Goal: Information Seeking & Learning: Learn about a topic

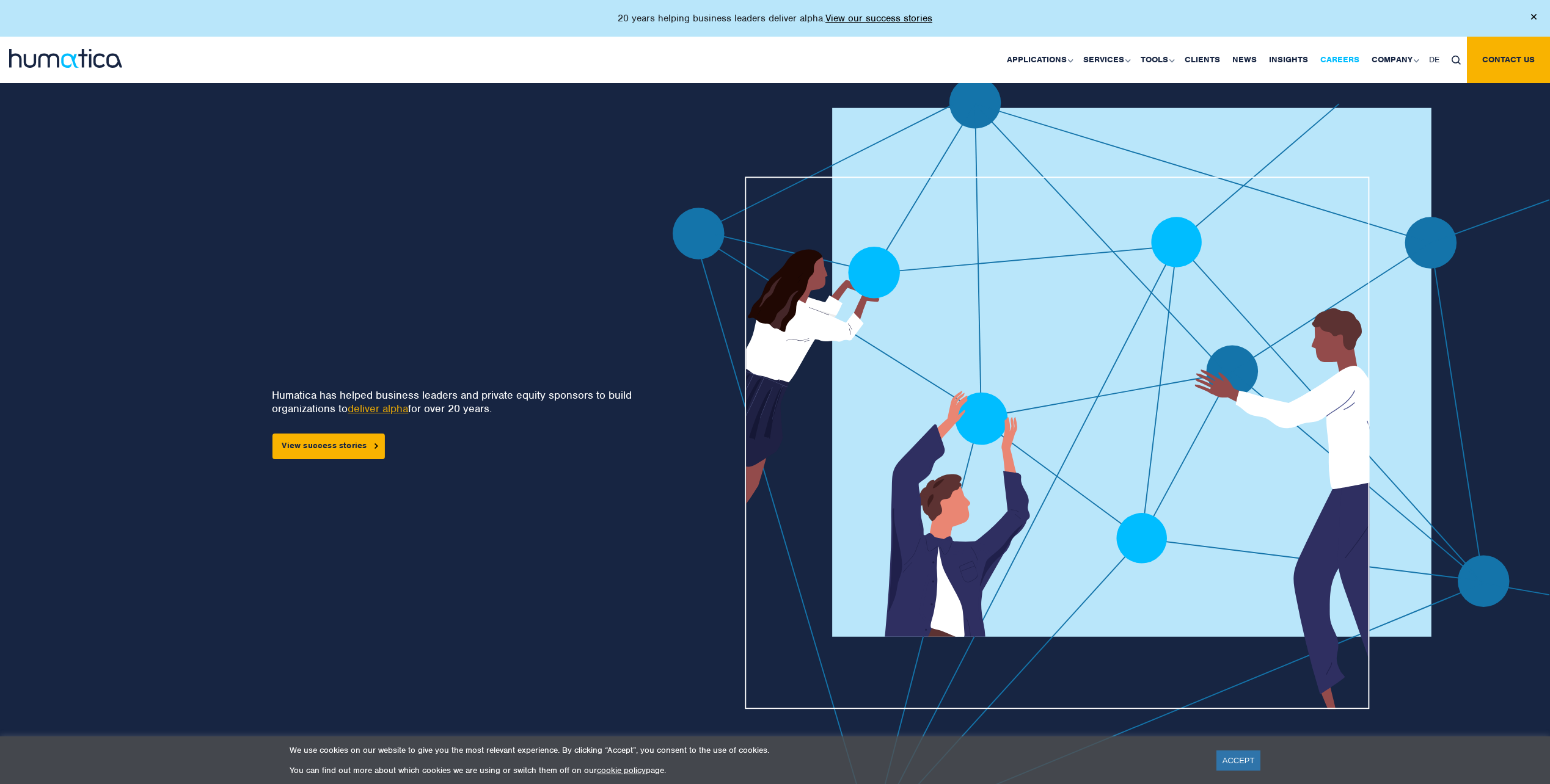
click at [1339, 63] on link "Careers" at bounding box center [1339, 60] width 51 height 46
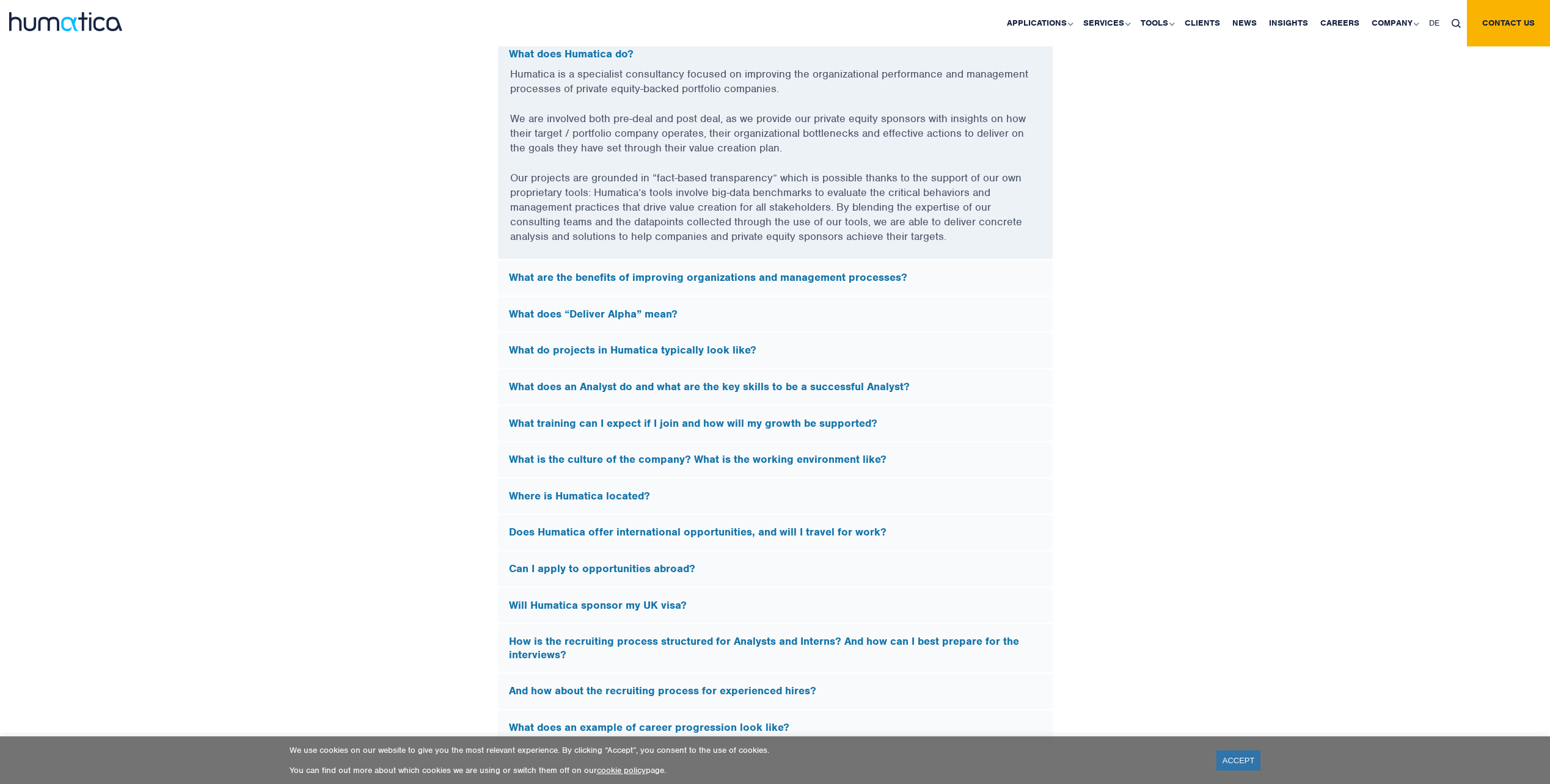
scroll to position [3176, 0]
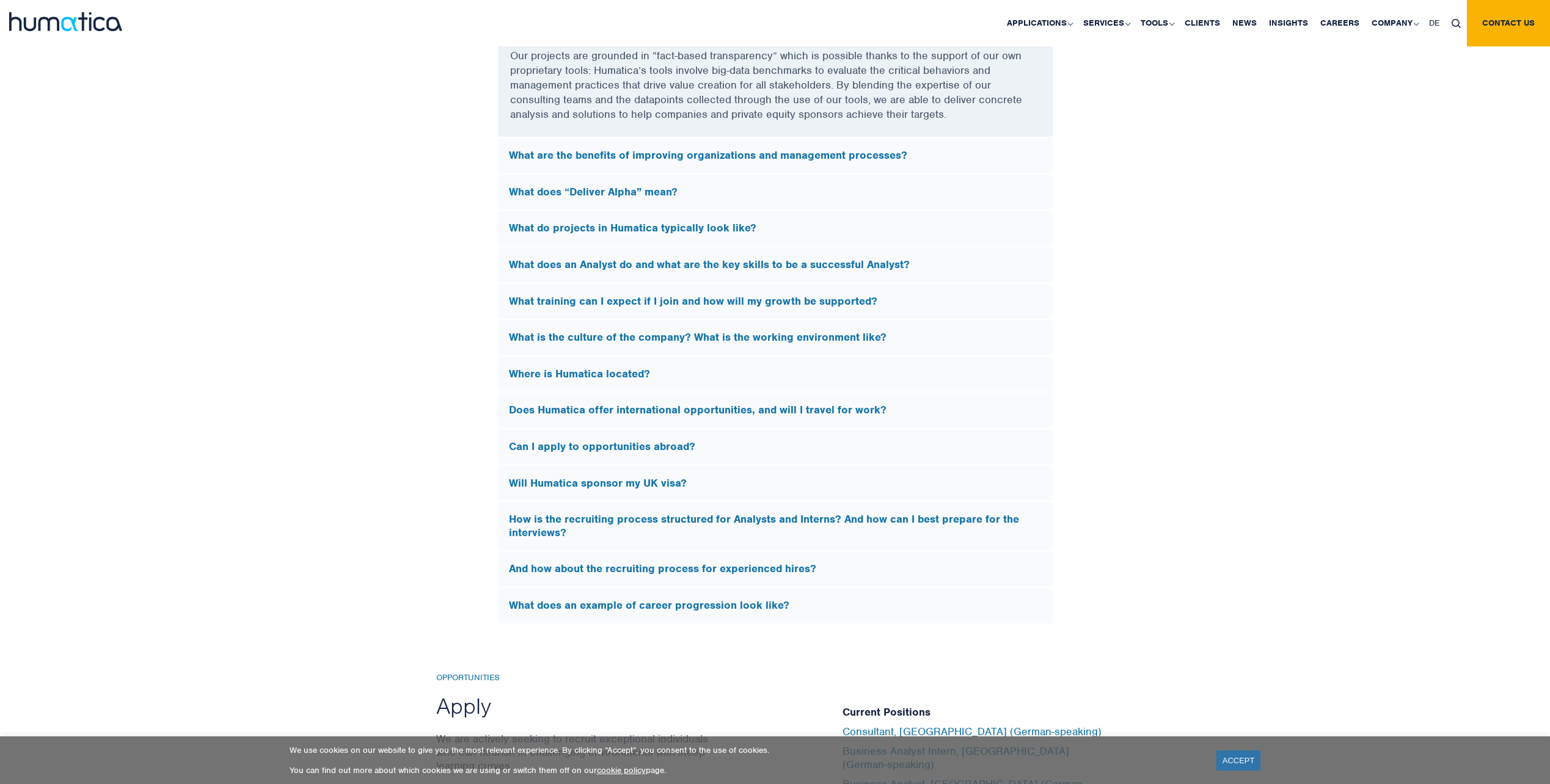
click at [645, 477] on h5 "Will Humatica sponsor my UK visa?" at bounding box center [775, 484] width 533 height 14
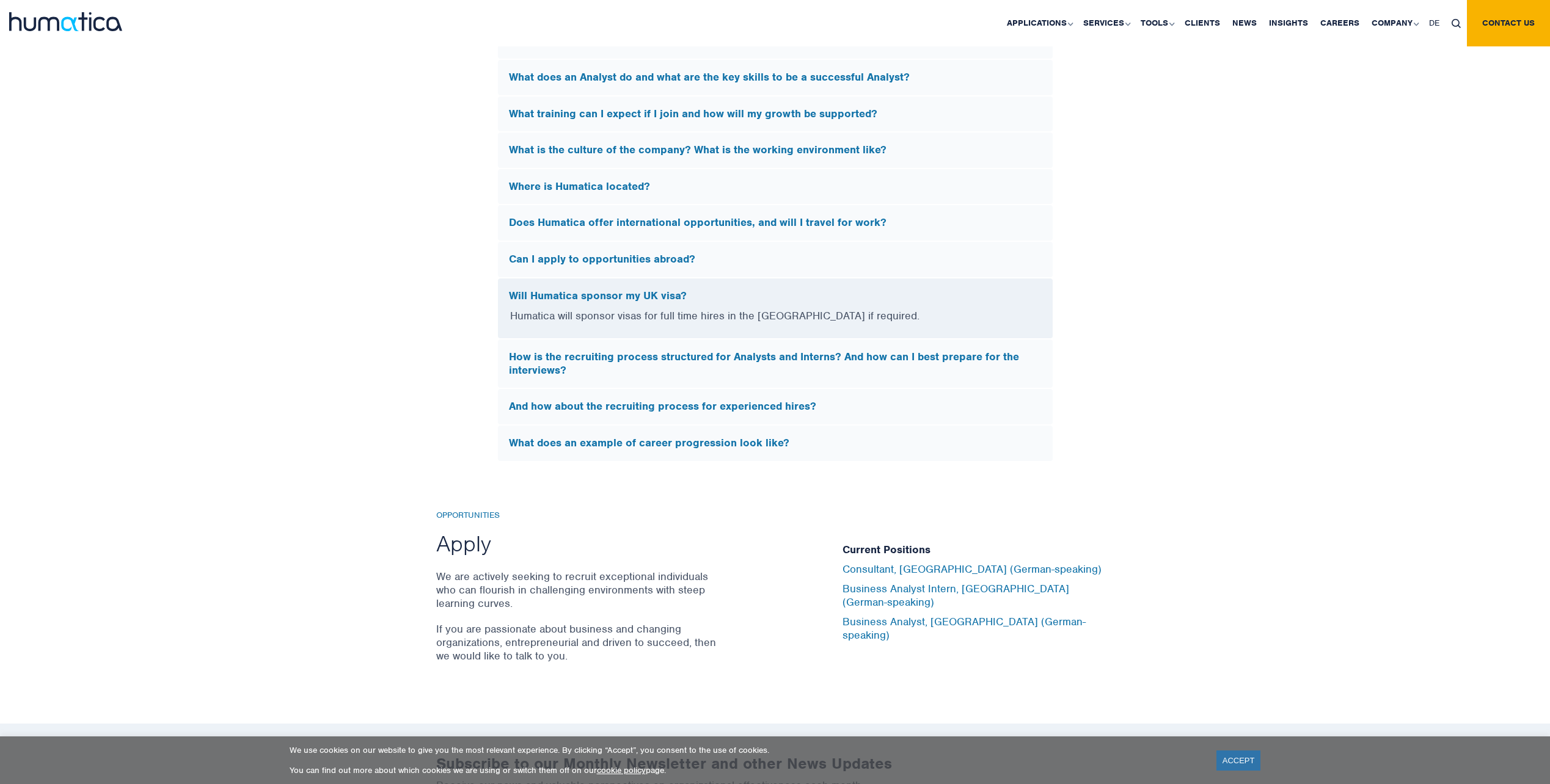
click at [668, 297] on h5 "Will Humatica sponsor my UK visa?" at bounding box center [775, 296] width 533 height 14
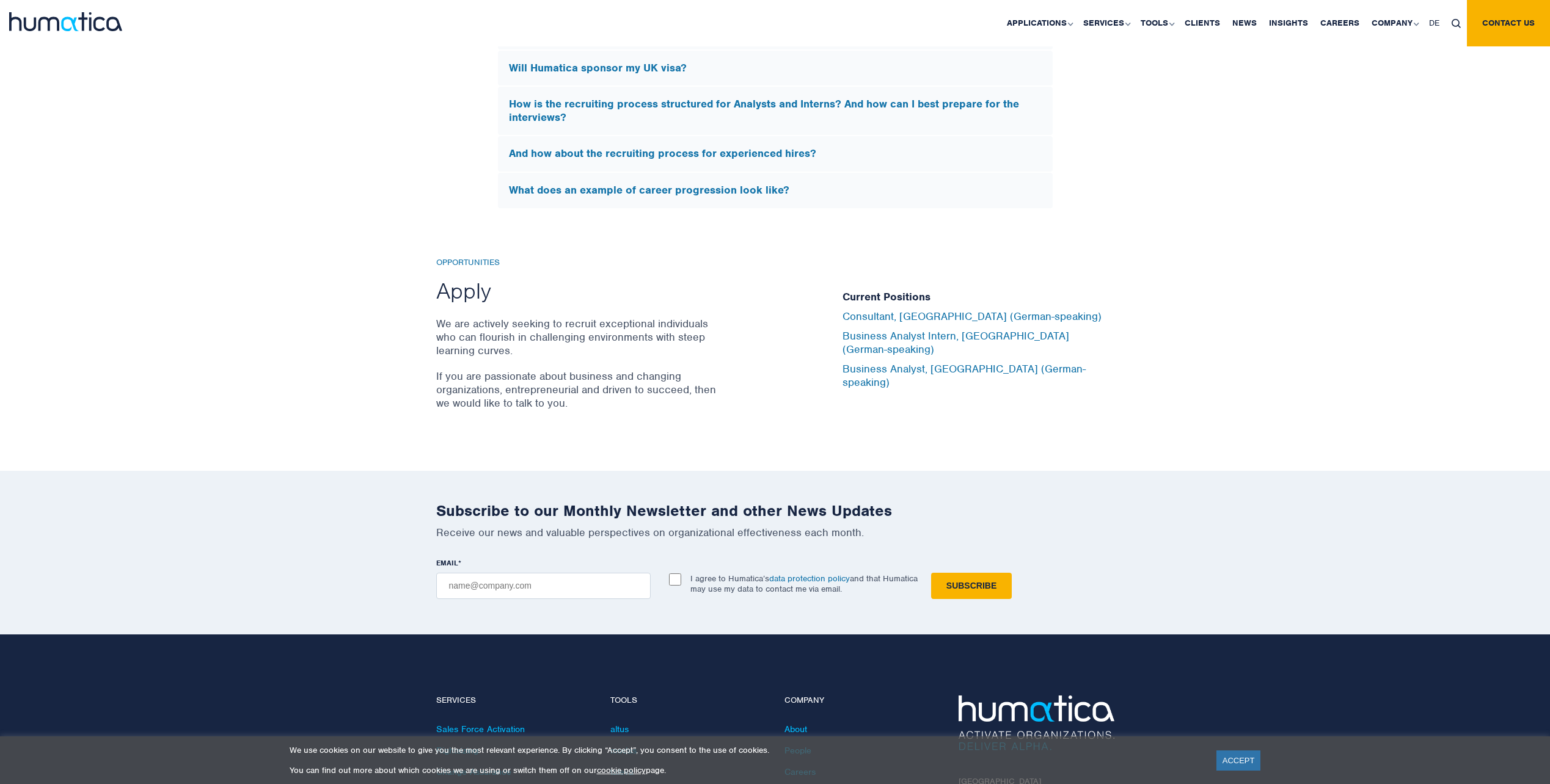
scroll to position [3420, 0]
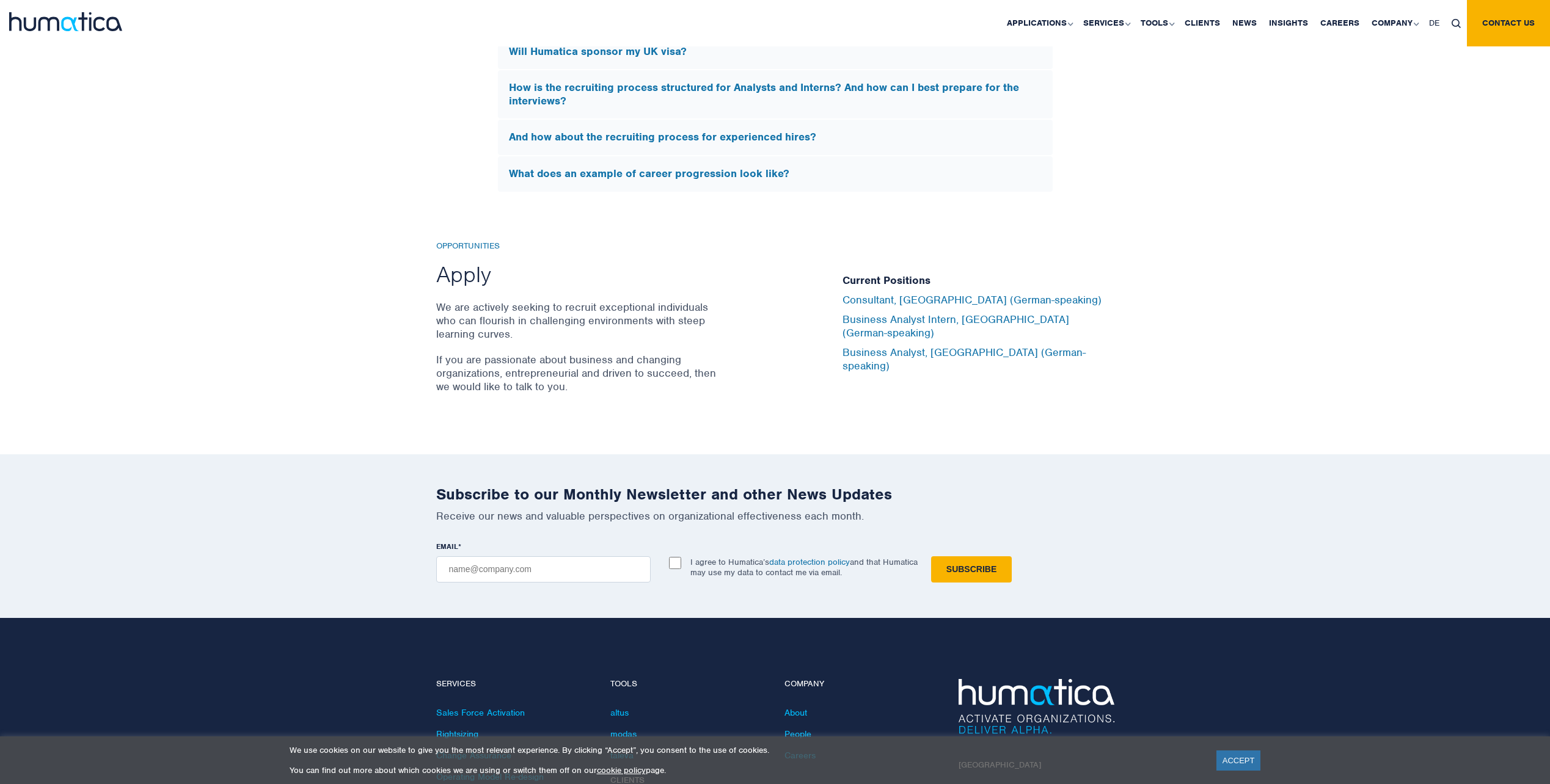
click at [1451, 24] on img at bounding box center [1455, 23] width 9 height 9
click at [1436, 76] on input "text" at bounding box center [1473, 67] width 141 height 32
type input "internship"
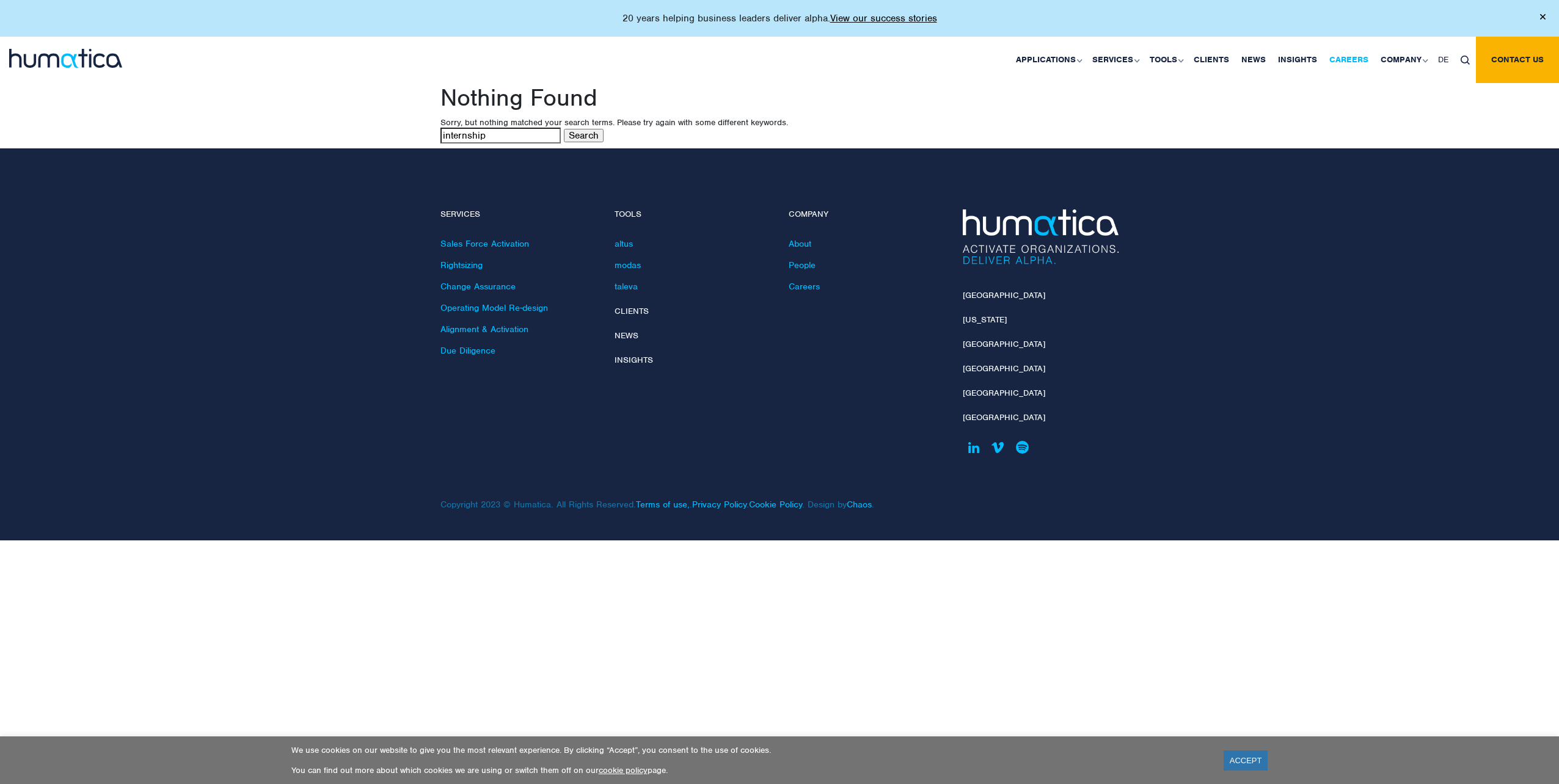
click at [1357, 58] on link "Careers" at bounding box center [1349, 60] width 51 height 46
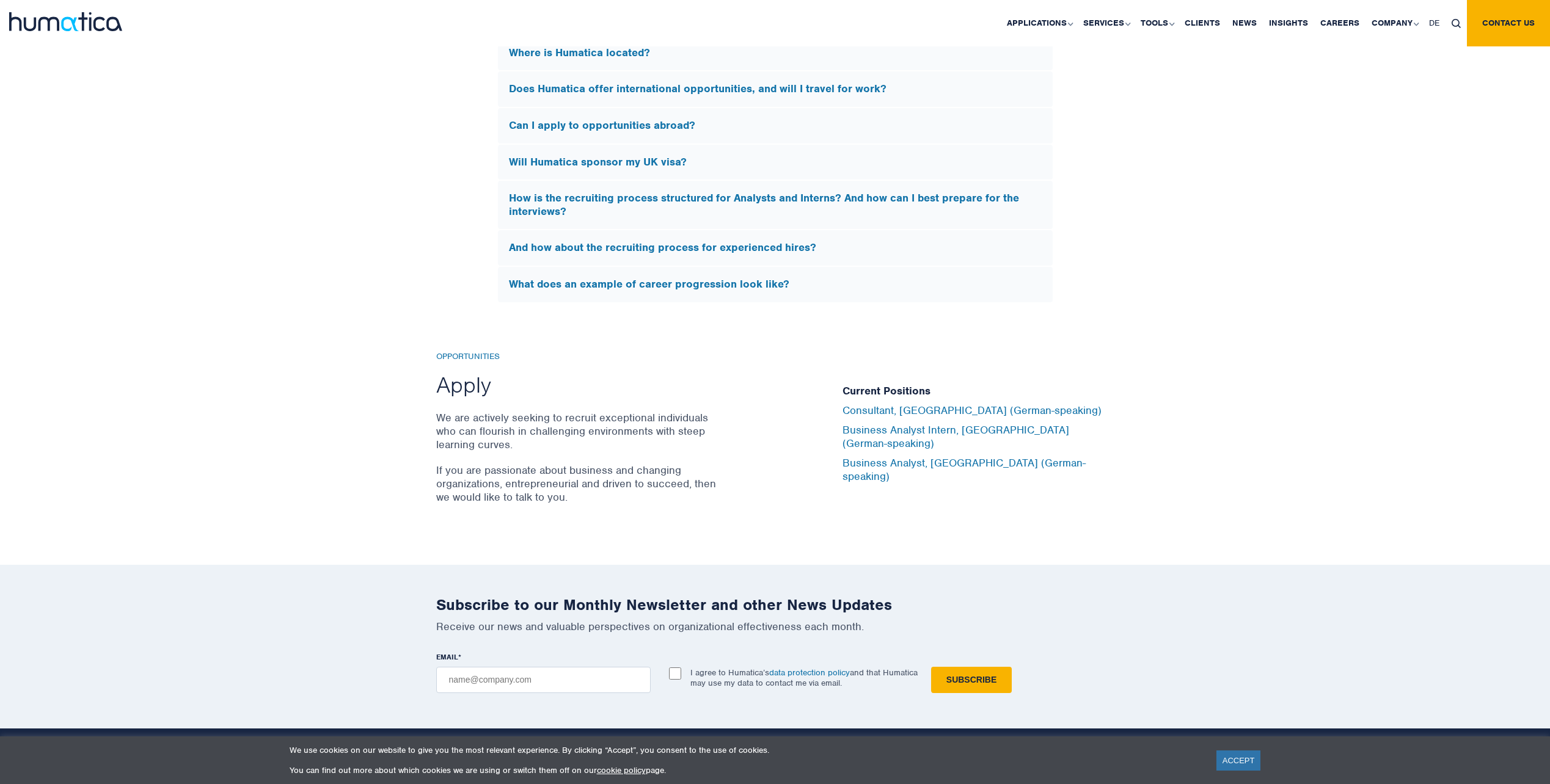
scroll to position [3909, 0]
